Goal: Task Accomplishment & Management: Complete application form

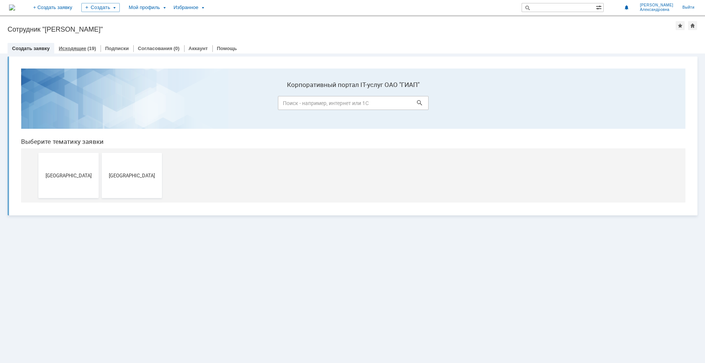
click at [70, 50] on link "Исходящие" at bounding box center [72, 49] width 27 height 6
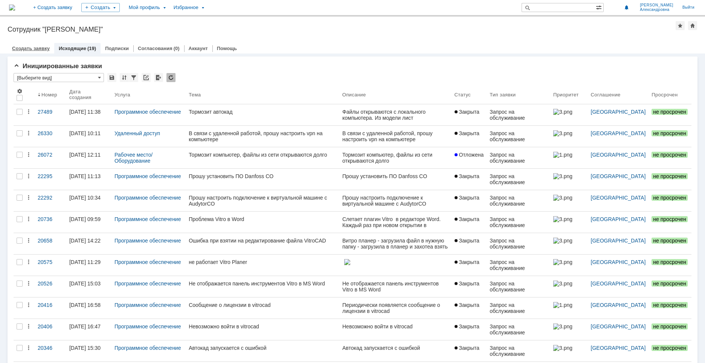
click at [25, 49] on link "Создать заявку" at bounding box center [31, 49] width 38 height 6
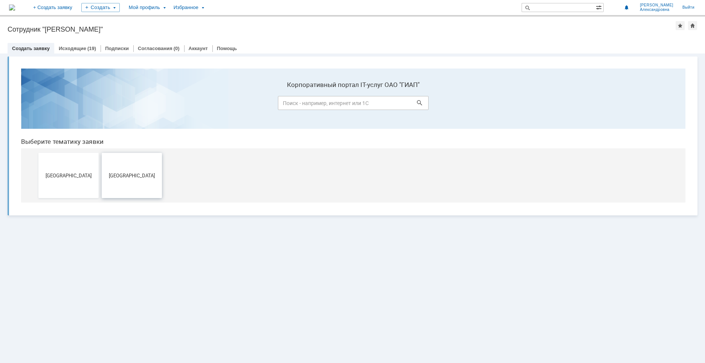
click at [135, 166] on button "Новомосковск" at bounding box center [132, 175] width 60 height 45
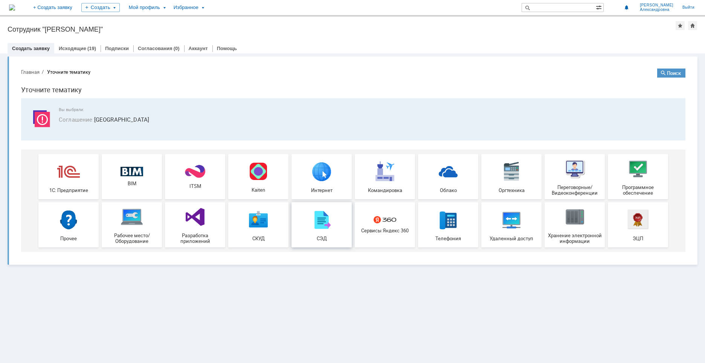
click at [328, 221] on img at bounding box center [321, 219] width 23 height 23
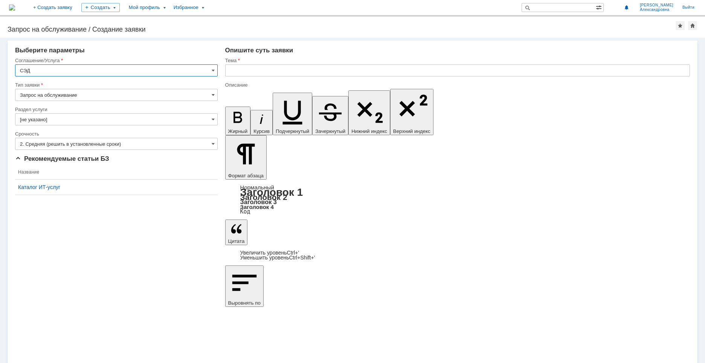
click at [129, 121] on input "[не указано]" at bounding box center [116, 119] width 203 height 12
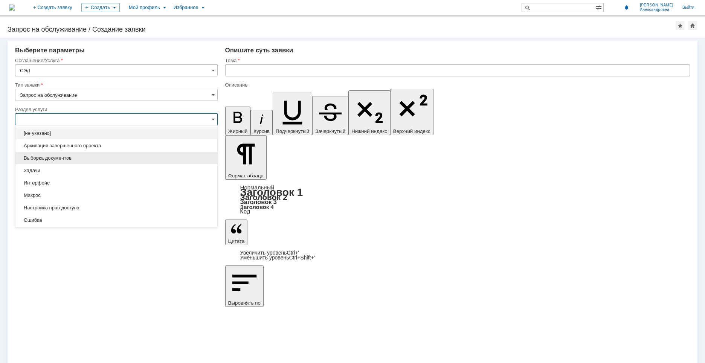
click at [50, 154] on div "Выборка документов" at bounding box center [116, 158] width 202 height 12
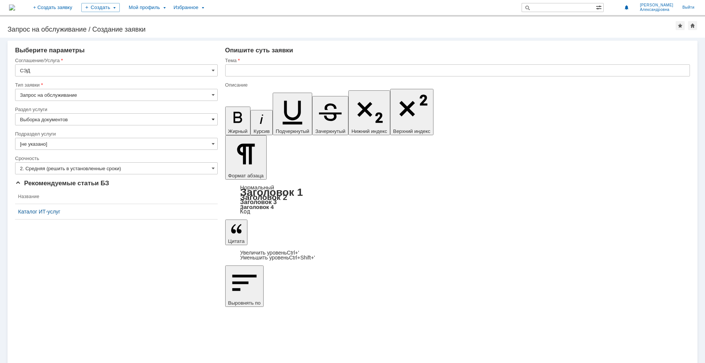
click at [212, 118] on span at bounding box center [213, 119] width 3 height 6
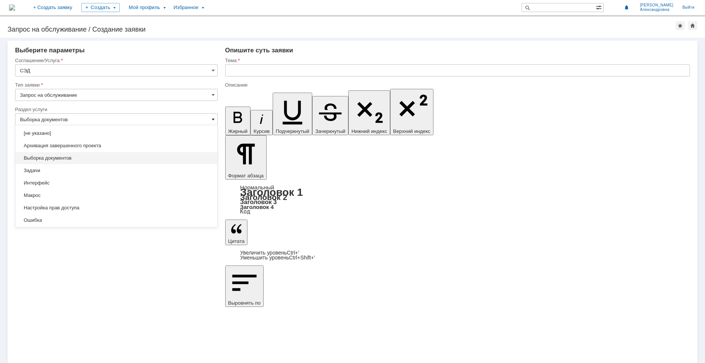
click at [212, 118] on span at bounding box center [213, 119] width 3 height 6
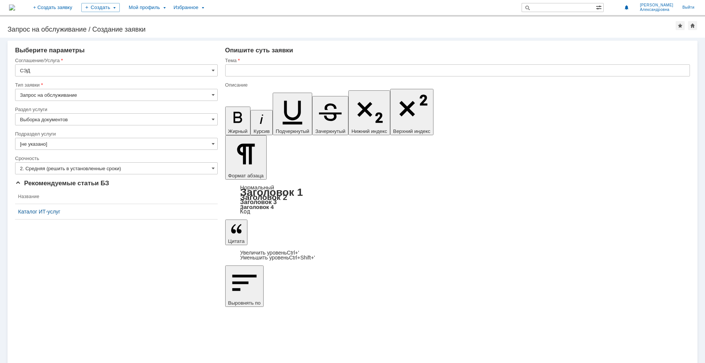
type input "Выборка документов"
click at [215, 138] on input "[не указано]" at bounding box center [116, 144] width 203 height 12
type input "[не указано]"
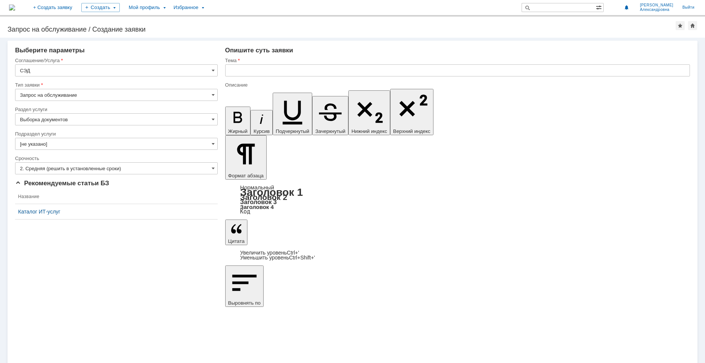
click at [160, 166] on input "2. Средняя (решить в установленные сроки)" at bounding box center [116, 168] width 203 height 12
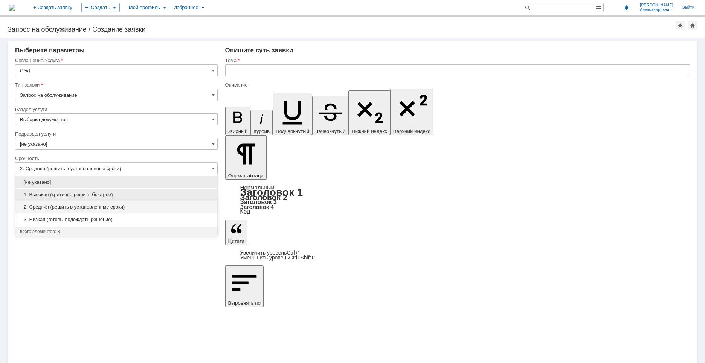
click at [121, 195] on span "1. Высокая (критично решить быстрее)" at bounding box center [116, 195] width 193 height 6
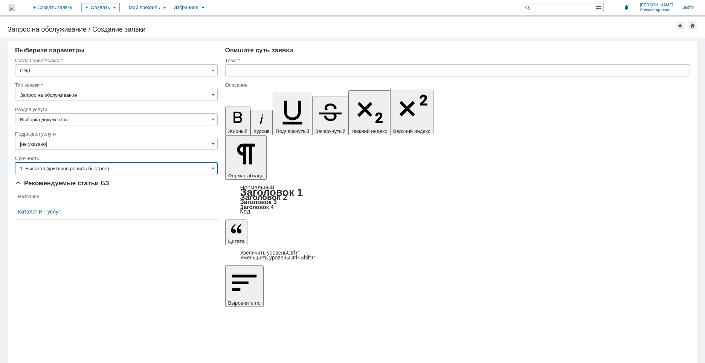
type input "1. Высокая (критично решить быстрее)"
click at [206, 146] on input "[не указано]" at bounding box center [116, 144] width 203 height 12
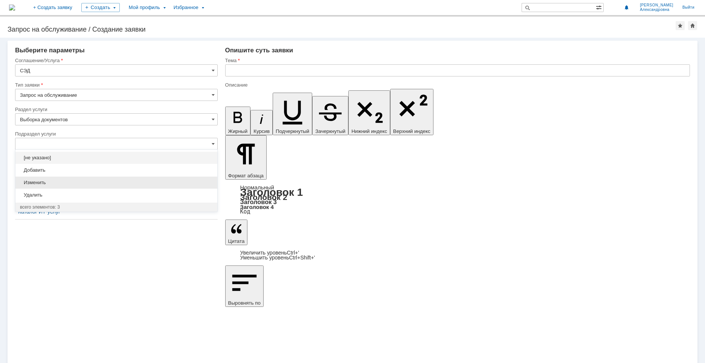
click at [107, 180] on span "Изменить" at bounding box center [116, 183] width 193 height 6
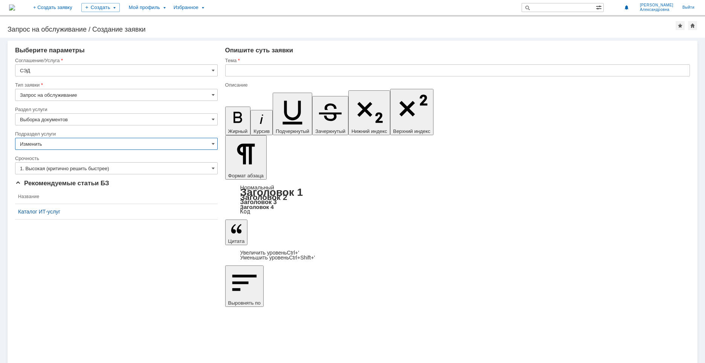
type input "Изменить"
click at [206, 122] on input "Выборка документов" at bounding box center [116, 119] width 203 height 12
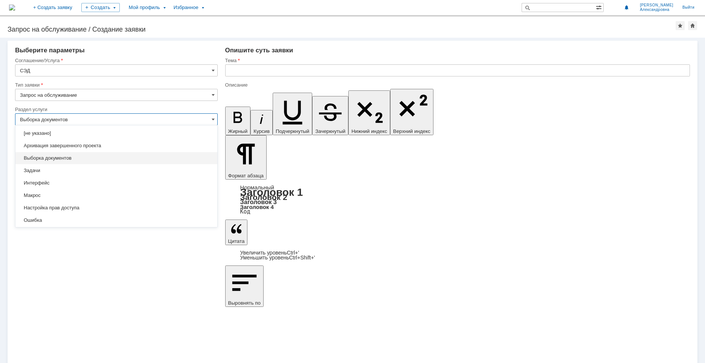
click at [70, 158] on span "Выборка документов" at bounding box center [116, 158] width 193 height 6
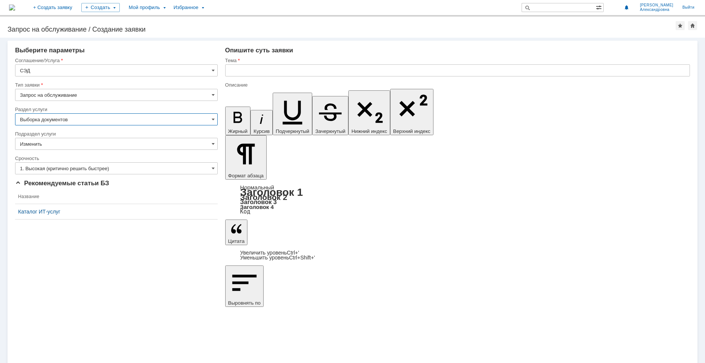
type input "Выборка документов"
click at [234, 67] on input "text" at bounding box center [457, 70] width 465 height 12
